Goal: Transaction & Acquisition: Purchase product/service

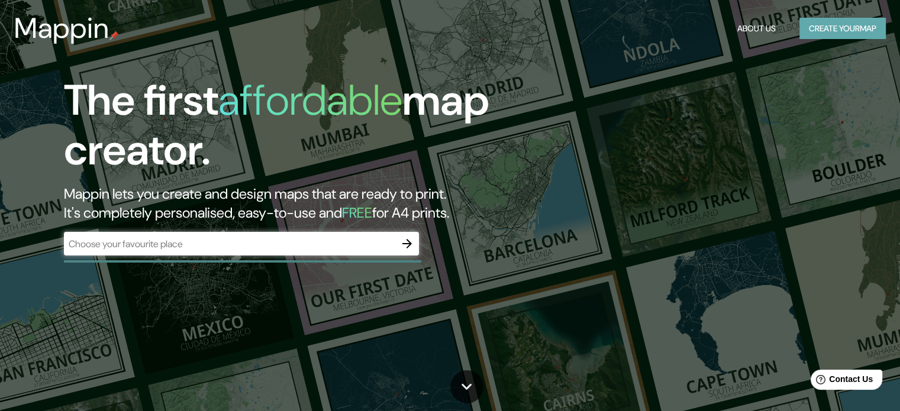
click at [876, 22] on button "Create your map" at bounding box center [842, 29] width 86 height 22
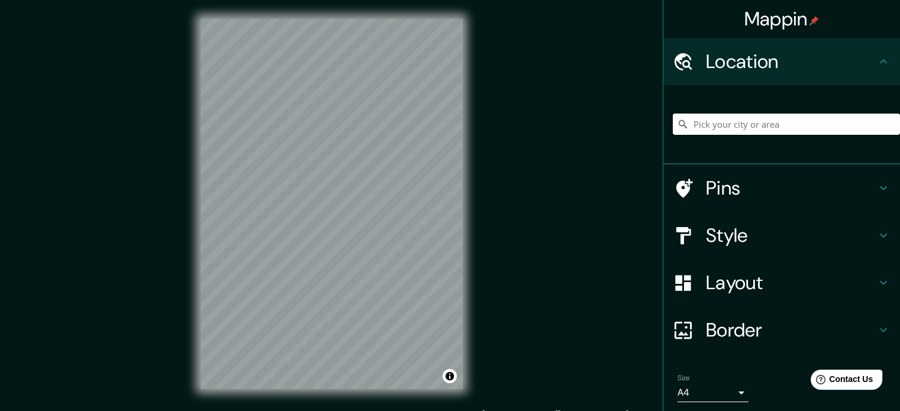
click at [752, 118] on input "Pick your city or area" at bounding box center [786, 124] width 227 height 21
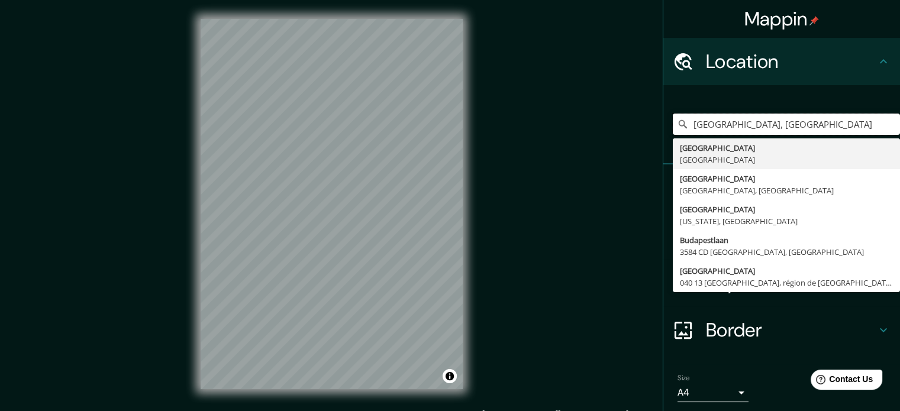
type input "[GEOGRAPHIC_DATA], [GEOGRAPHIC_DATA]"
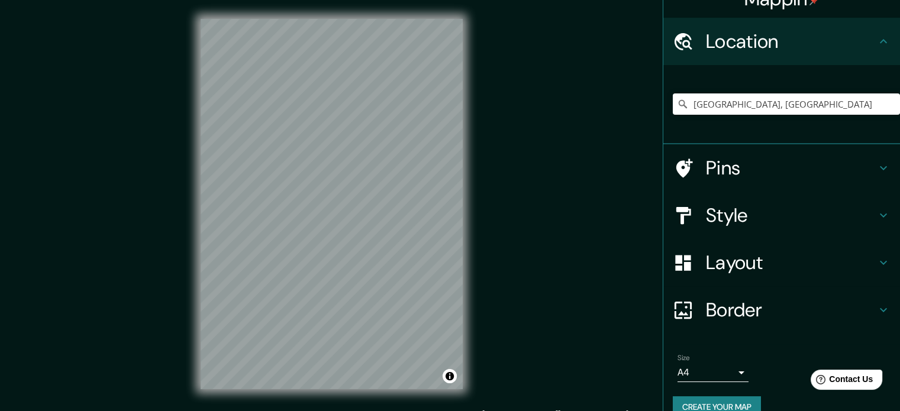
scroll to position [40, 0]
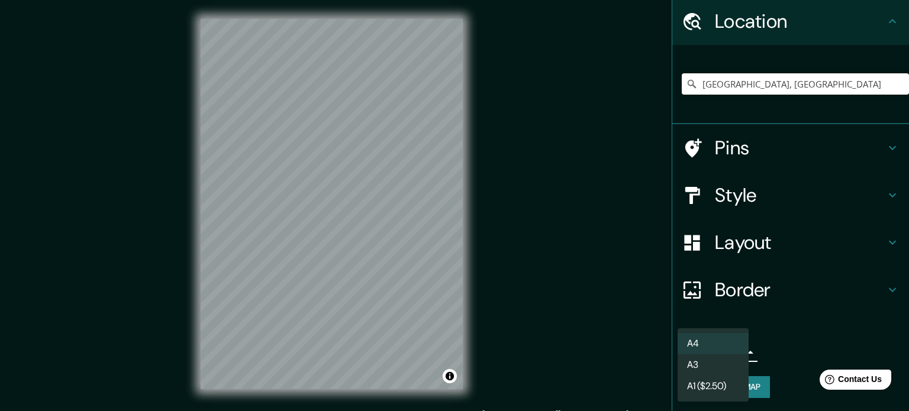
click at [724, 345] on body "Mappin Location [GEOGRAPHIC_DATA], [GEOGRAPHIC_DATA] [GEOGRAPHIC_DATA] [GEOGRAP…" at bounding box center [454, 205] width 909 height 411
click at [711, 359] on li "A3" at bounding box center [713, 364] width 71 height 21
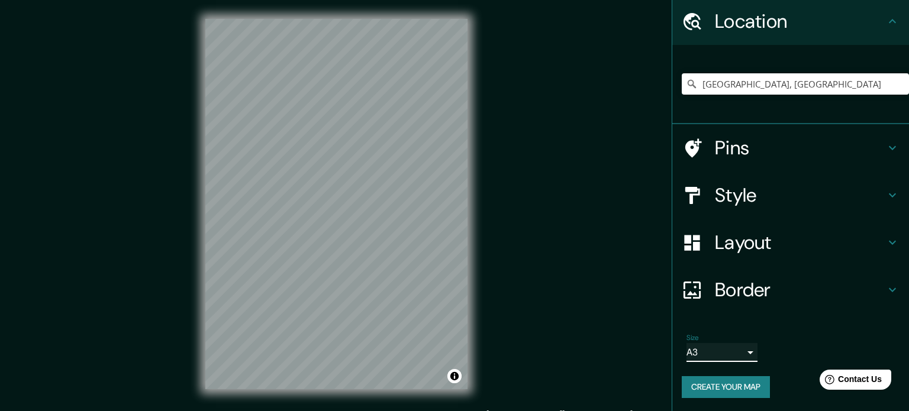
type input "a4"
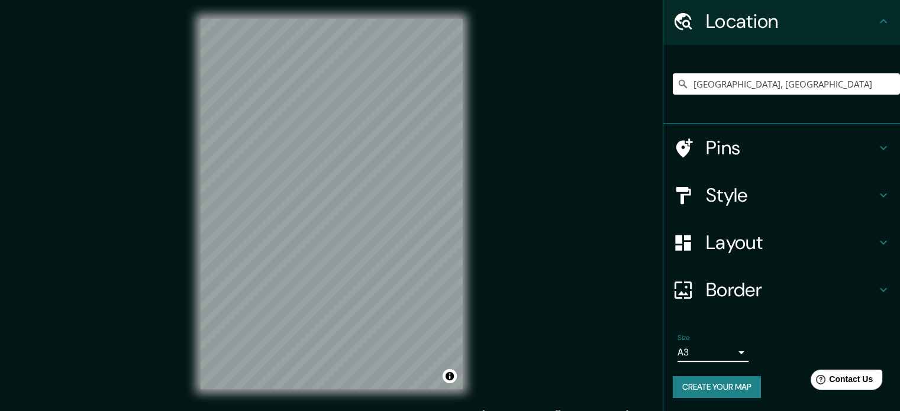
click at [712, 392] on button "Create your map" at bounding box center [717, 387] width 88 height 22
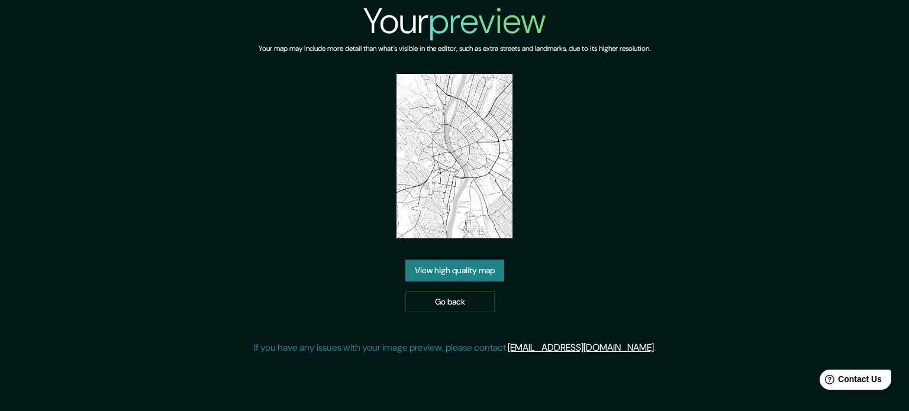
click at [450, 266] on link "View high quality map" at bounding box center [454, 271] width 99 height 22
